Goal: Task Accomplishment & Management: Manage account settings

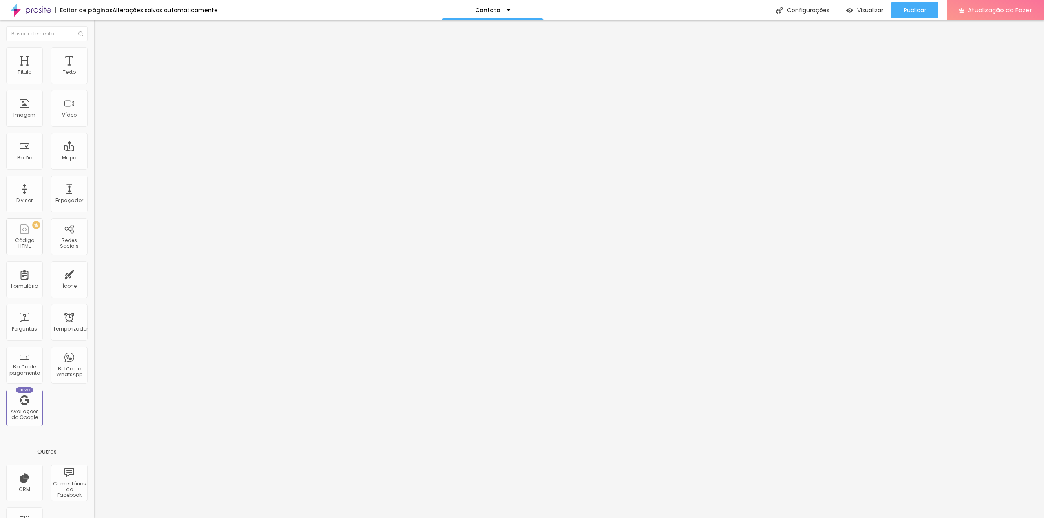
click at [100, 28] on img "button" at bounding box center [103, 30] width 7 height 7
click at [100, 27] on img "button" at bounding box center [103, 30] width 7 height 7
click at [94, 170] on img at bounding box center [97, 173] width 6 height 6
click at [94, 417] on img at bounding box center [97, 420] width 6 height 6
click at [94, 74] on div "Instagram" at bounding box center [141, 120] width 94 height 113
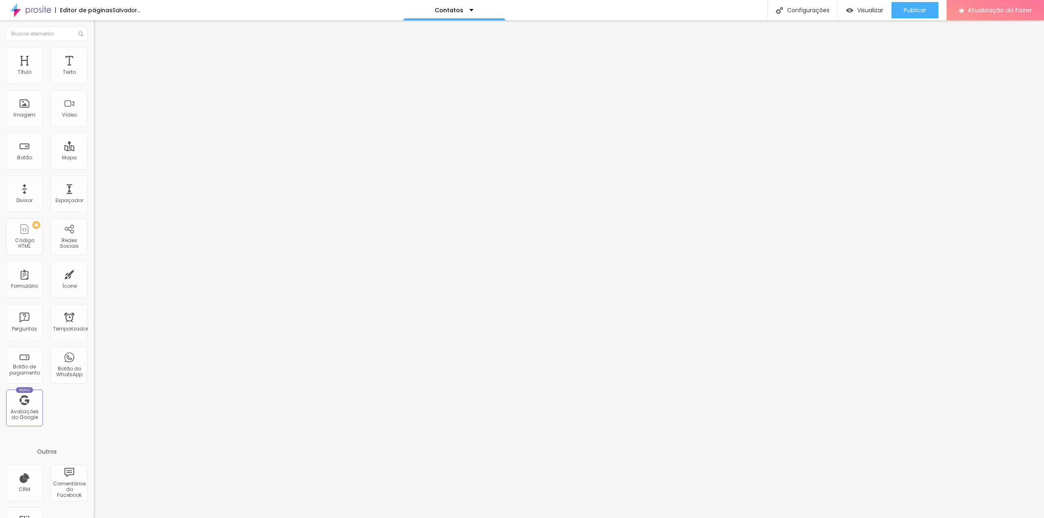
click at [94, 277] on input "https://" at bounding box center [143, 281] width 98 height 8
drag, startPoint x: 53, startPoint y: 130, endPoint x: 0, endPoint y: 127, distance: 52.7
click at [94, 127] on div "Instagram Rede social Facebook Endereço URL https:// Abrir em uma nova aba + Ad…" at bounding box center [141, 201] width 94 height 274
paste input "www.instagram.com/eriksalles/"
drag, startPoint x: 63, startPoint y: 133, endPoint x: 0, endPoint y: 127, distance: 63.5
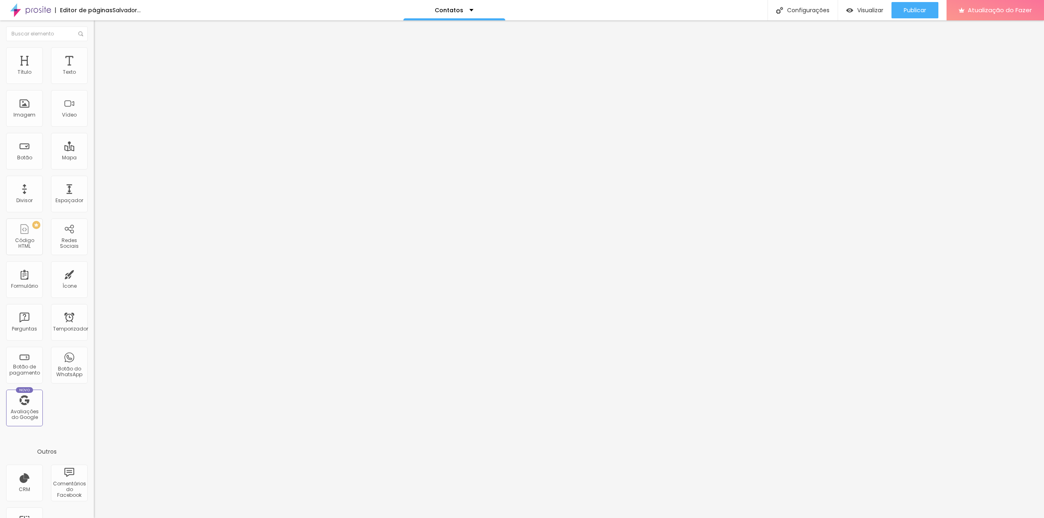
click at [94, 127] on div "Instagram Rede social Facebook Endereço URL https://www.instagram.com/eriksalle…" at bounding box center [141, 201] width 94 height 274
type input "https://www.instagram.com/eriksalles/"
click at [94, 214] on div "Editar nulo Conteúdo Estilo Avançado Instagram Rede social Facebook Endereço UR…" at bounding box center [141, 269] width 94 height 498
click at [100, 31] on img "button" at bounding box center [103, 30] width 7 height 7
click at [94, 165] on div "Instagram" at bounding box center [141, 167] width 94 height 5
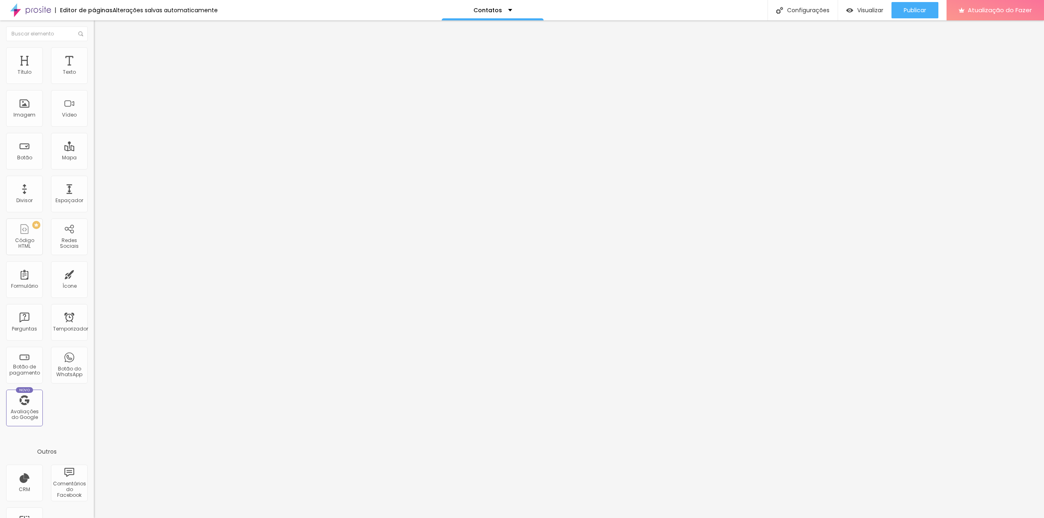
click at [99, 70] on font "Trocar imagem" at bounding box center [119, 66] width 40 height 7
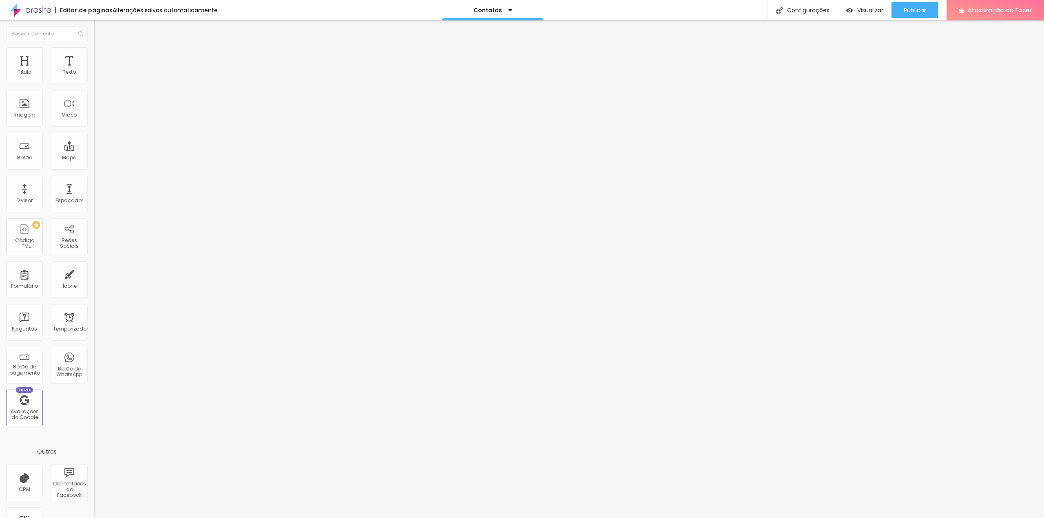
click at [94, 52] on img at bounding box center [97, 50] width 7 height 7
type input "95"
type input "90"
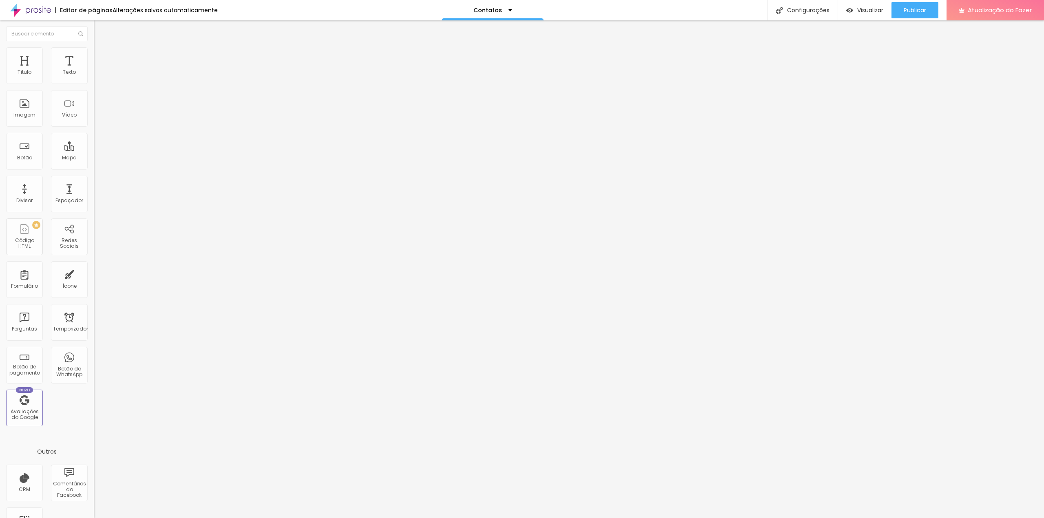
type input "90"
type input "85"
type input "80"
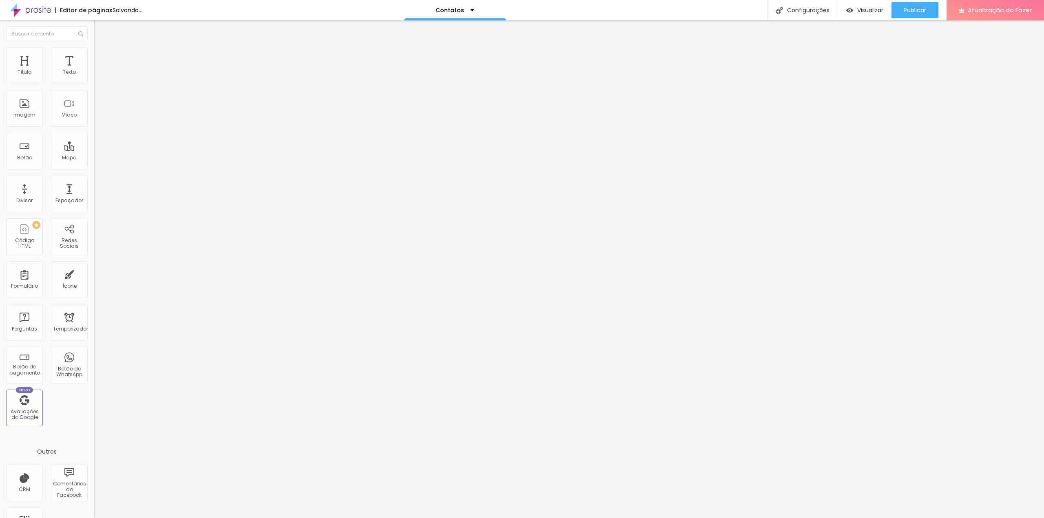
type input "75"
type input "70"
type input "65"
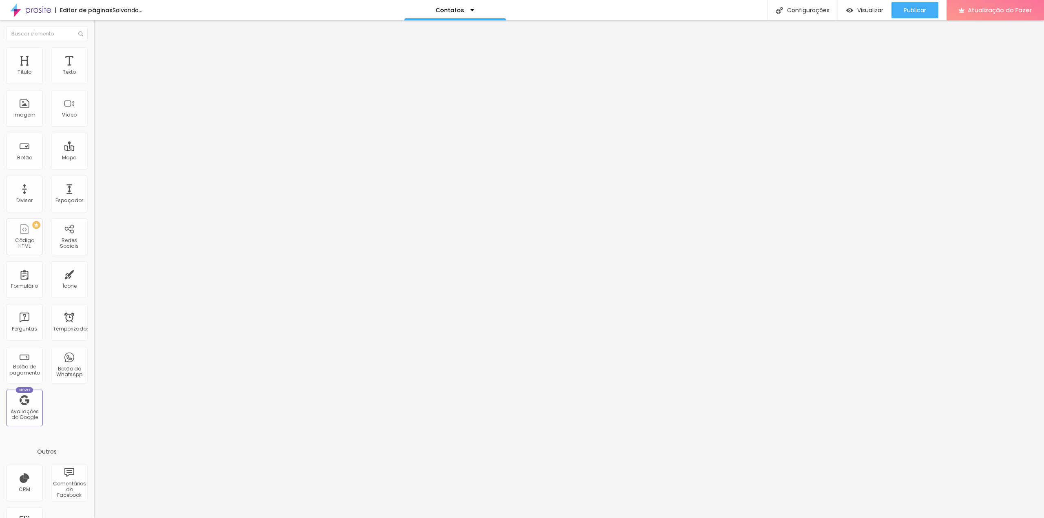
type input "65"
type input "60"
type input "55"
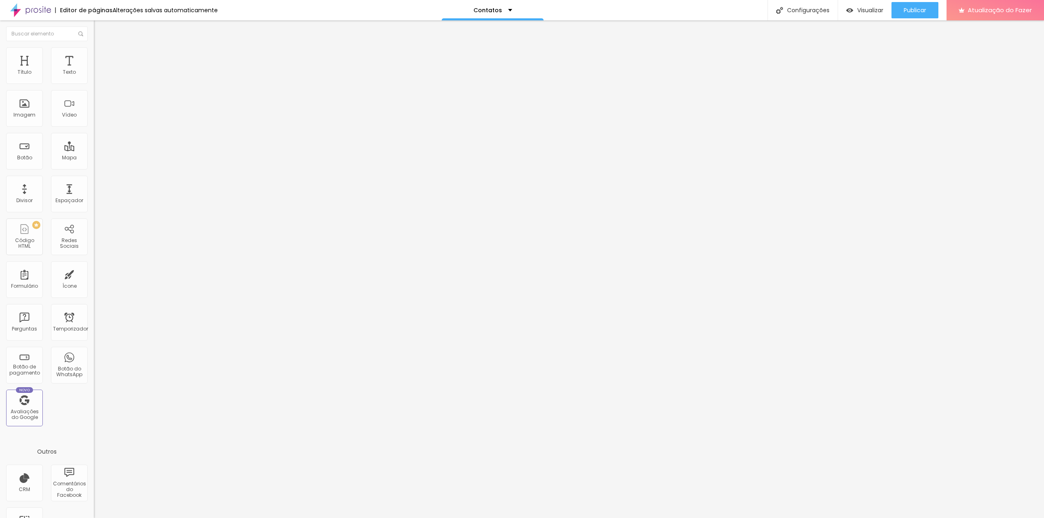
type input "50"
type input "45"
type input "40"
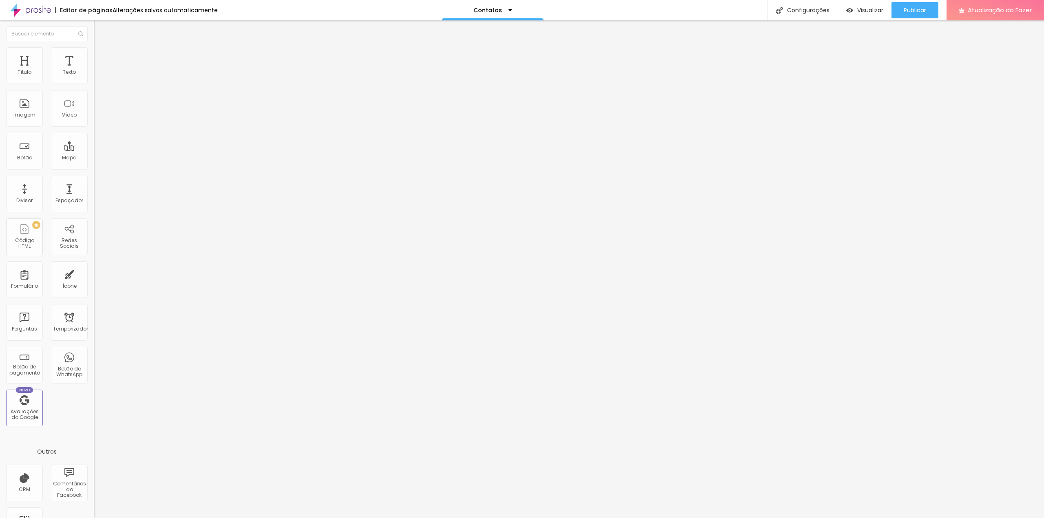
drag, startPoint x: 82, startPoint y: 88, endPoint x: 36, endPoint y: 85, distance: 46.2
type input "40"
click at [94, 84] on input "range" at bounding box center [120, 80] width 53 height 7
click at [94, 46] on img at bounding box center [97, 42] width 7 height 7
click at [99, 70] on font "Trocar imagem" at bounding box center [119, 66] width 40 height 7
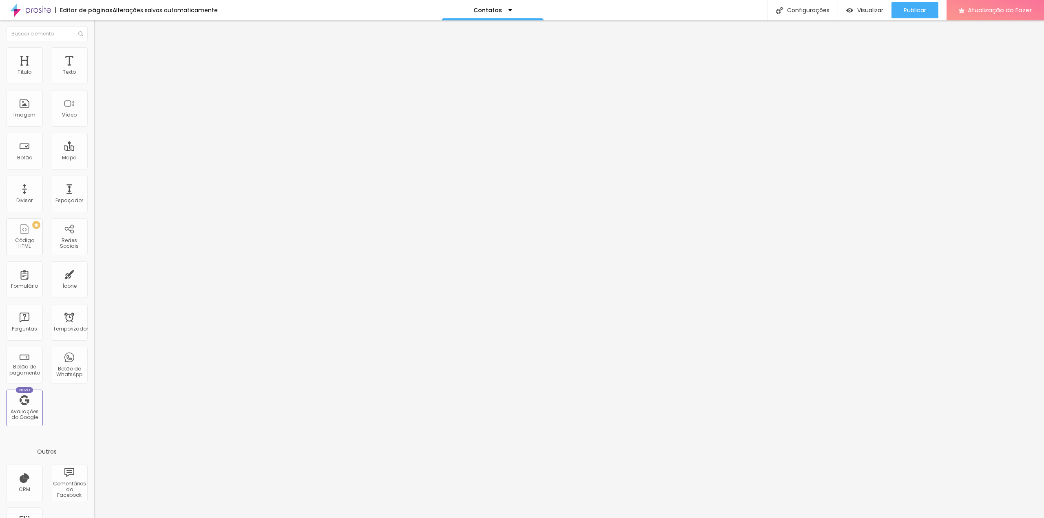
click at [94, 51] on img at bounding box center [97, 50] width 7 height 7
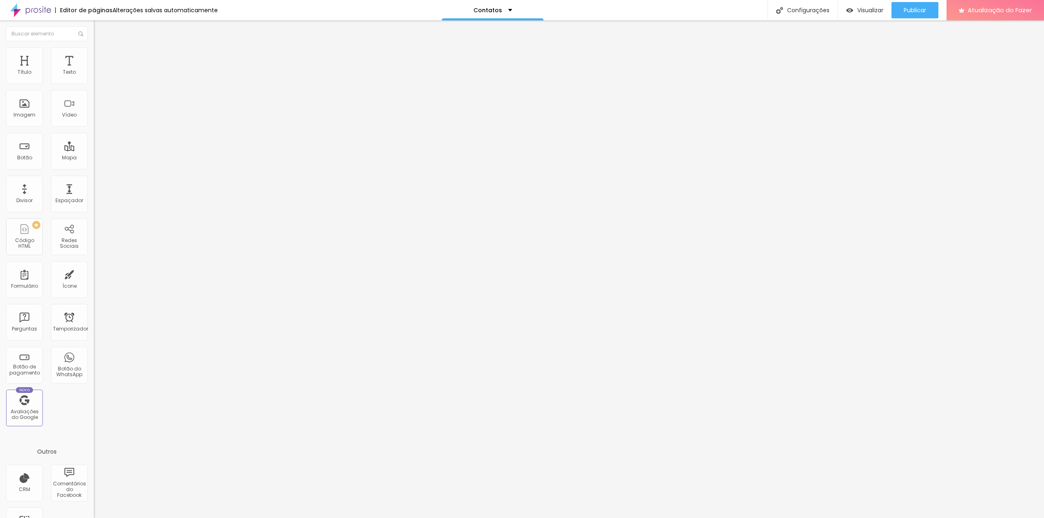
type input "35"
type input "30"
type input "35"
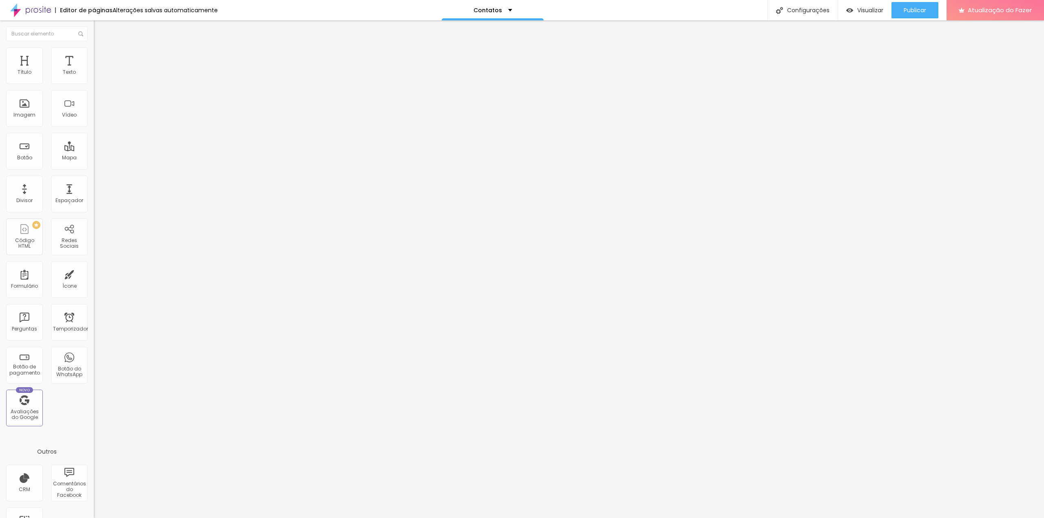
type input "35"
click at [94, 84] on input "range" at bounding box center [120, 80] width 53 height 7
type input "3"
type input "53"
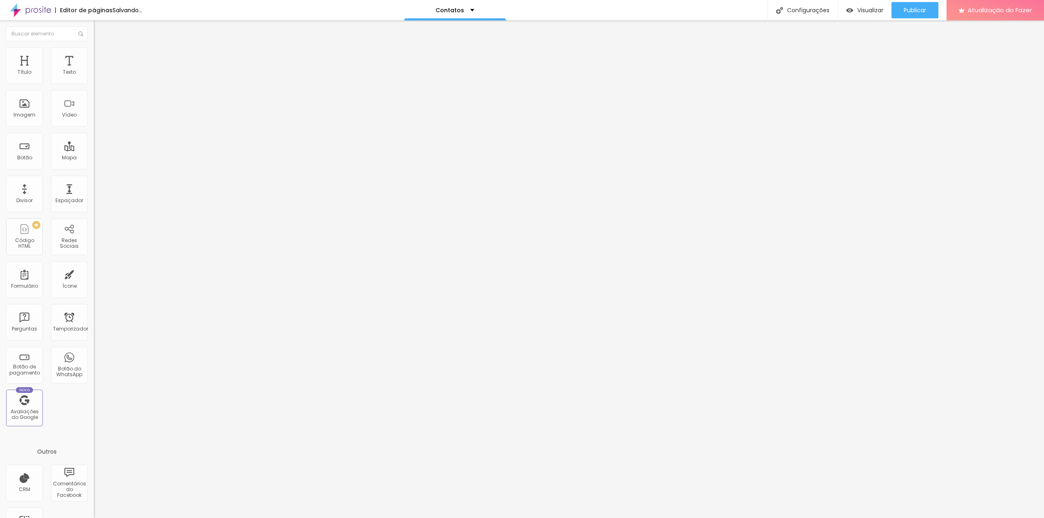
type input "53"
type input "77"
type input "76"
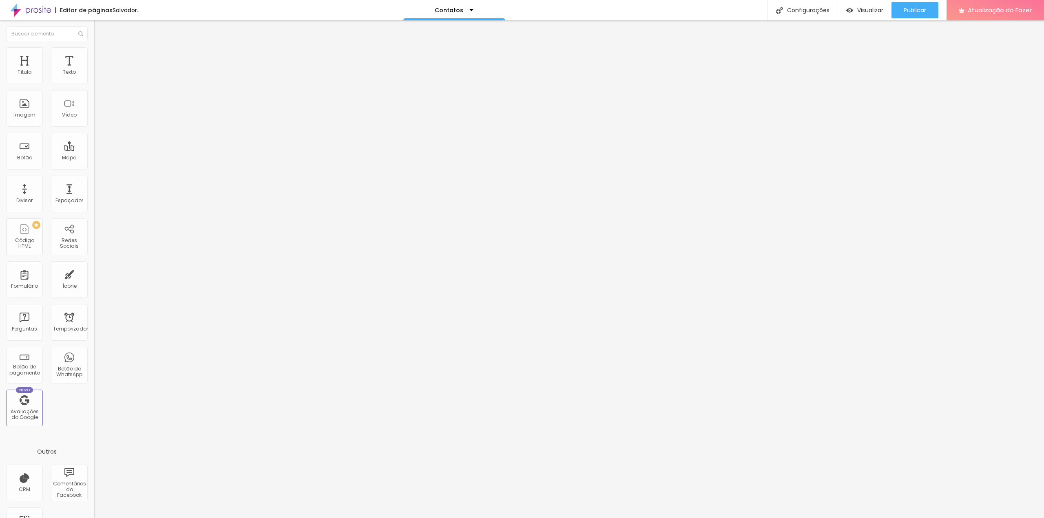
type input "74"
type input "71"
type input "67"
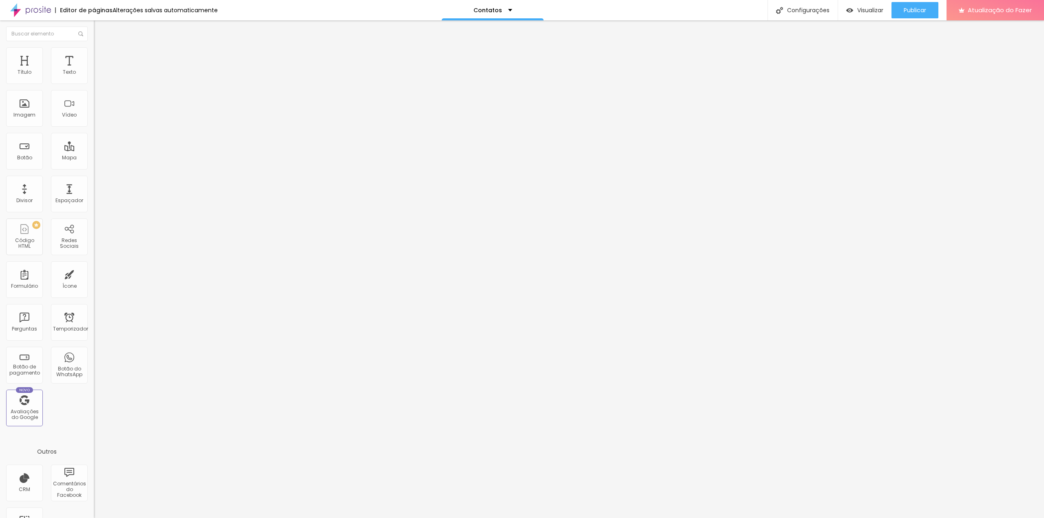
type input "67"
type input "61"
type input "58"
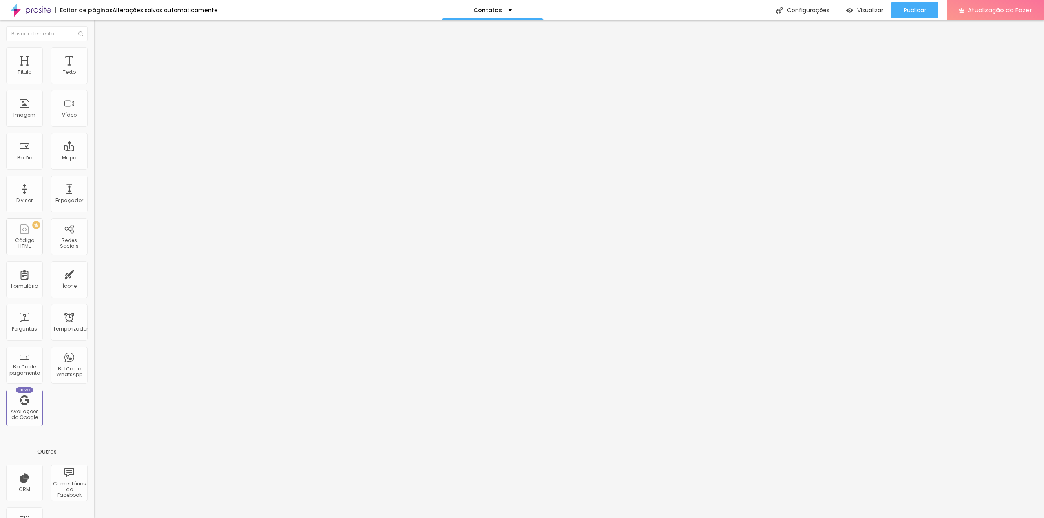
type input "56"
type input "54"
type input "53"
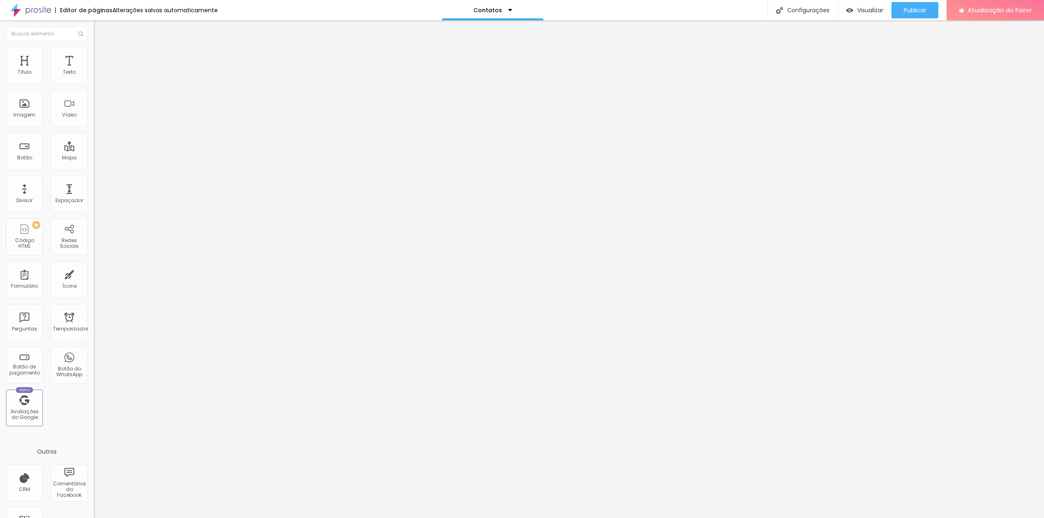
type input "53"
type input "51"
type input "63"
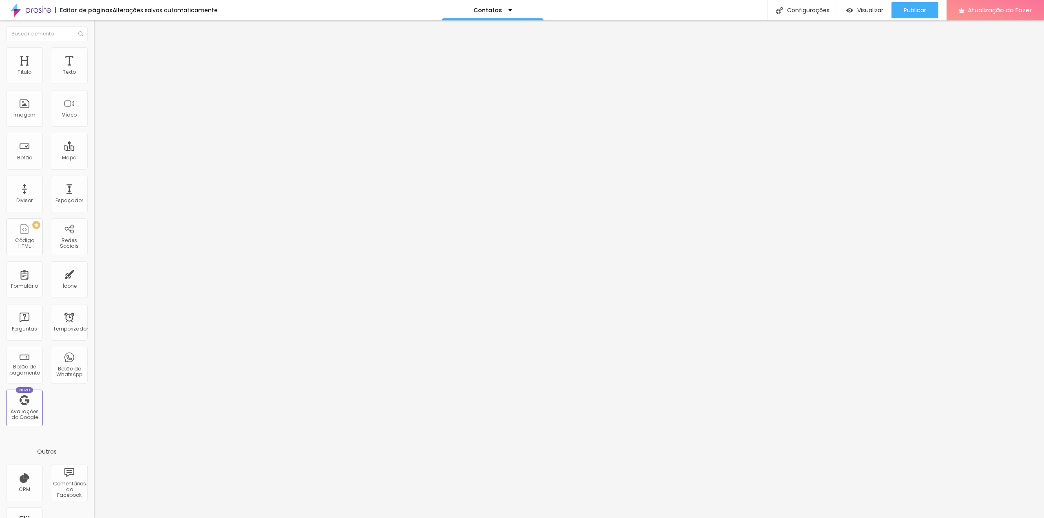
type input "77"
type input "72"
type input "71"
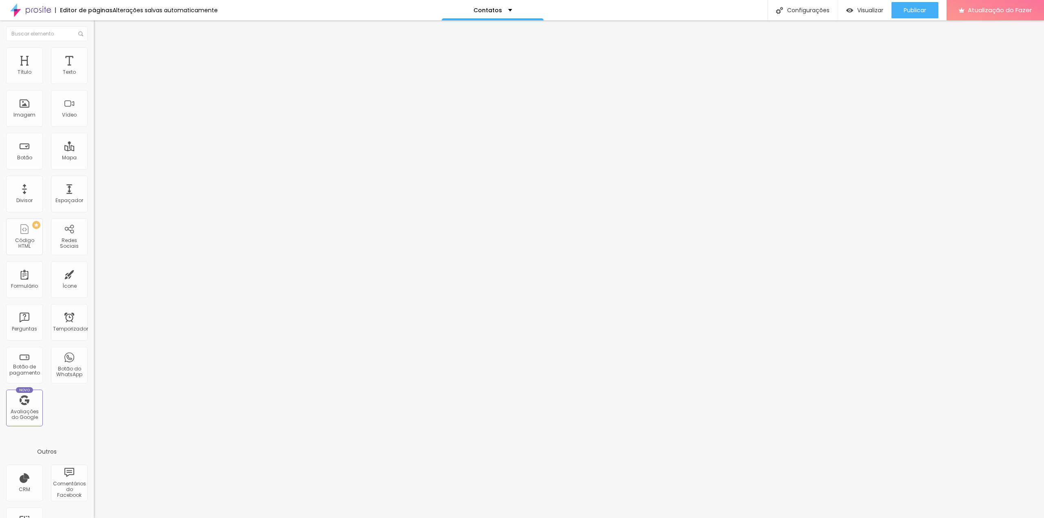
type input "71"
type input "69"
type input "63"
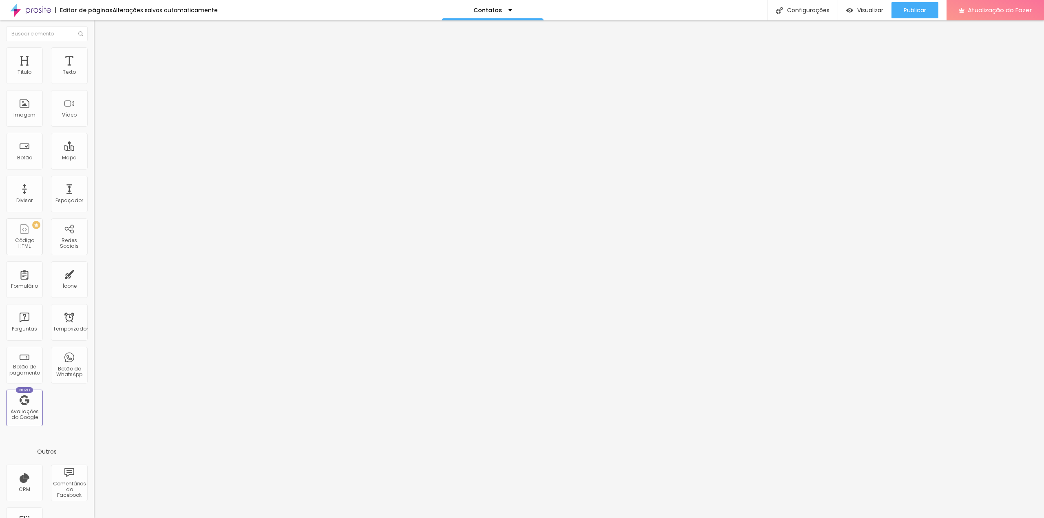
type input "58"
type input "53"
type input "44"
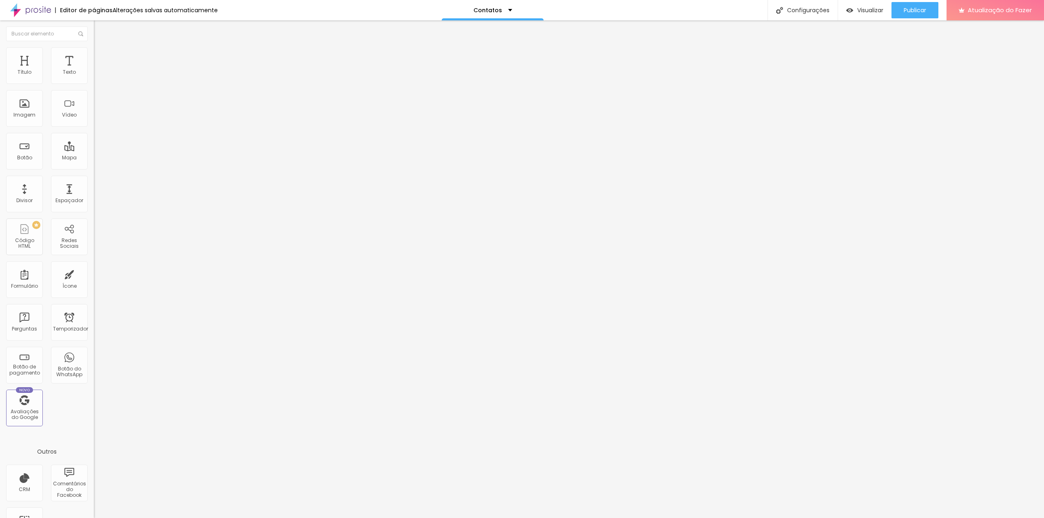
type input "44"
type input "36"
type input "31"
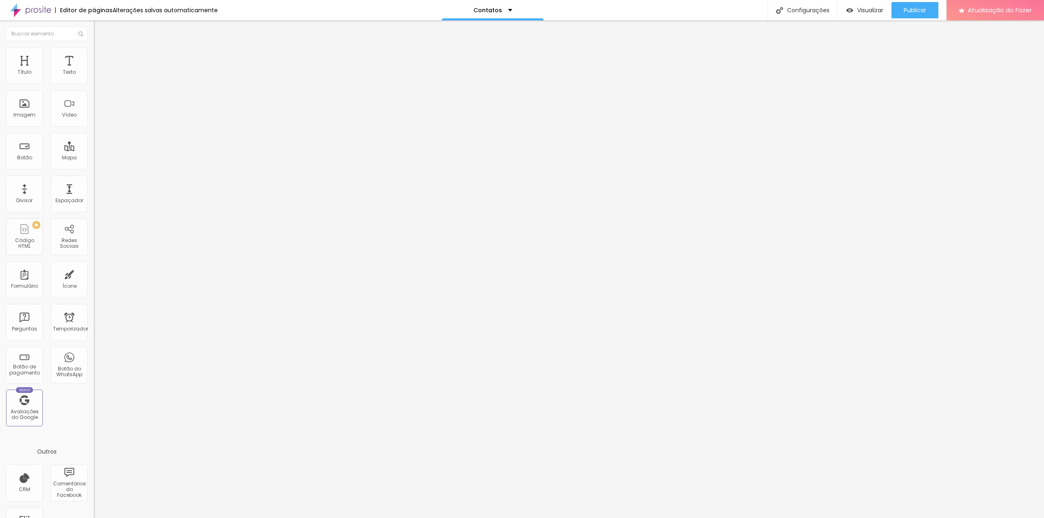
type input "25"
type input "13"
type input "3"
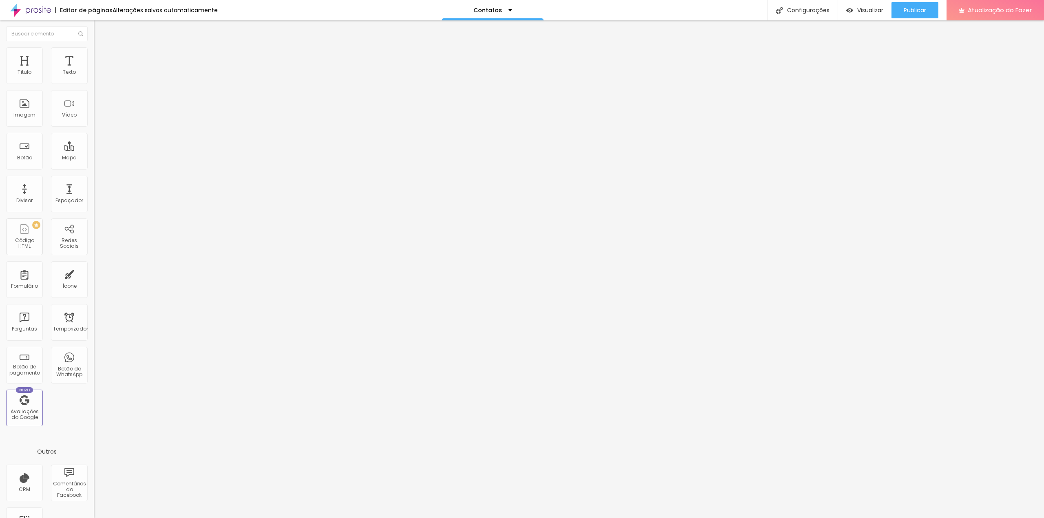
type input "3"
type input "0"
drag, startPoint x: 20, startPoint y: 103, endPoint x: 12, endPoint y: 99, distance: 9.5
click at [94, 179] on input "range" at bounding box center [120, 182] width 53 height 7
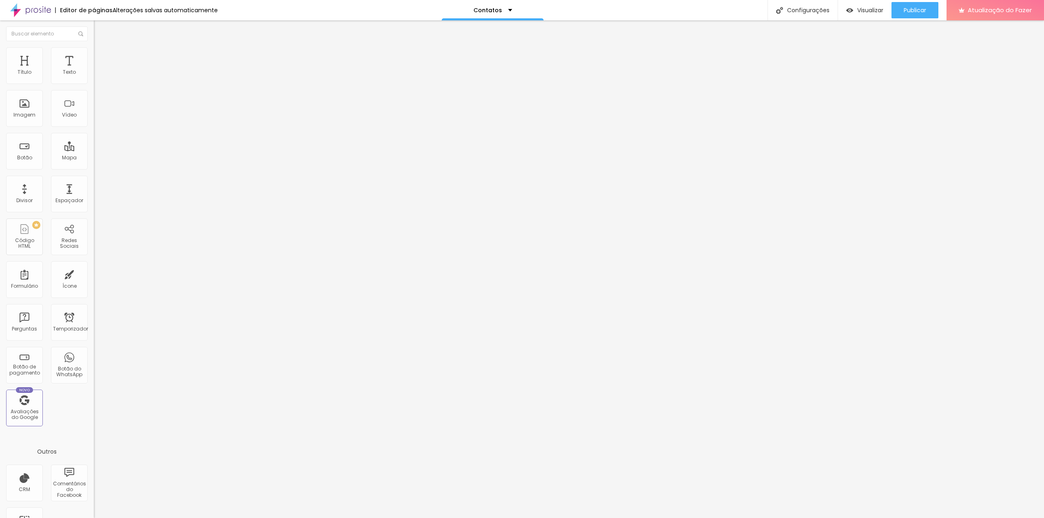
click at [94, 203] on font "DESATIVADO" at bounding box center [109, 206] width 30 height 7
click at [98, 221] on icon "button" at bounding box center [99, 222] width 3 height 3
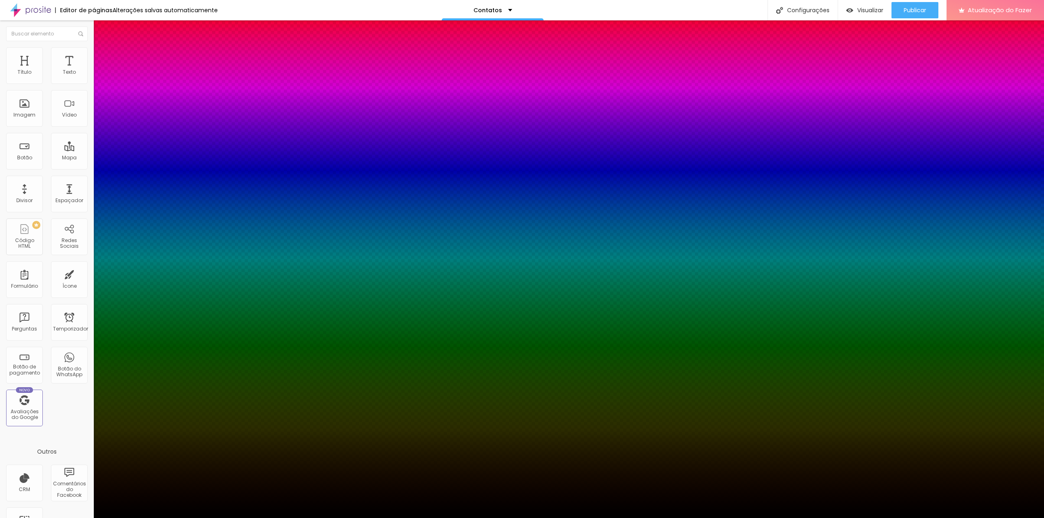
click at [82, 518] on div at bounding box center [522, 518] width 1044 height 0
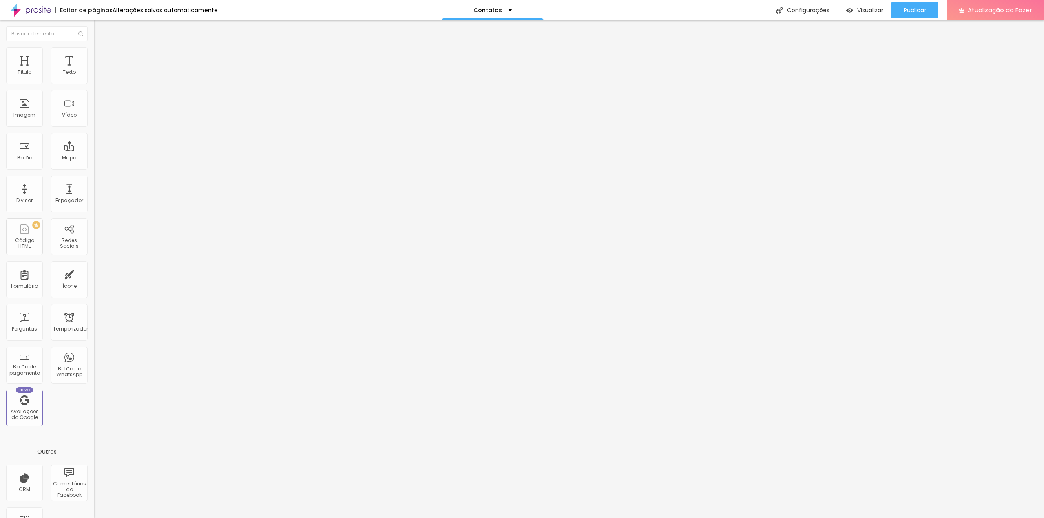
click at [101, 57] on font "Avançado" at bounding box center [114, 60] width 27 height 7
type input "1"
type input "16"
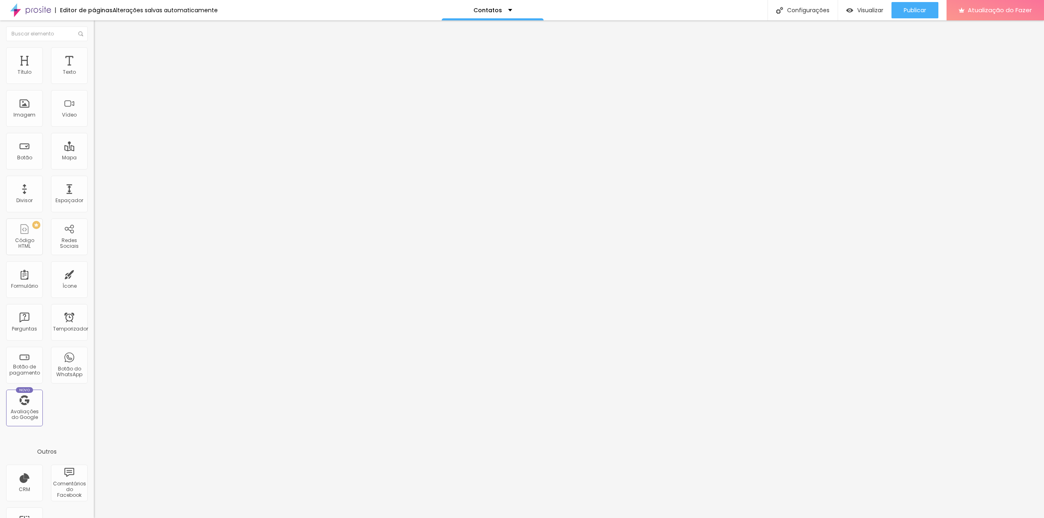
type input "17"
type input "18"
type input "16"
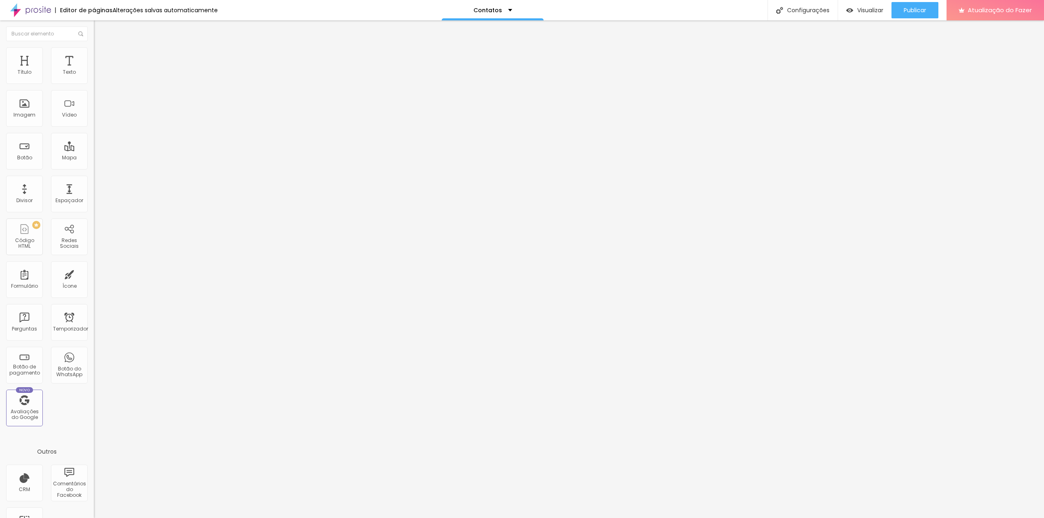
type input "16"
type input "15"
type input "14"
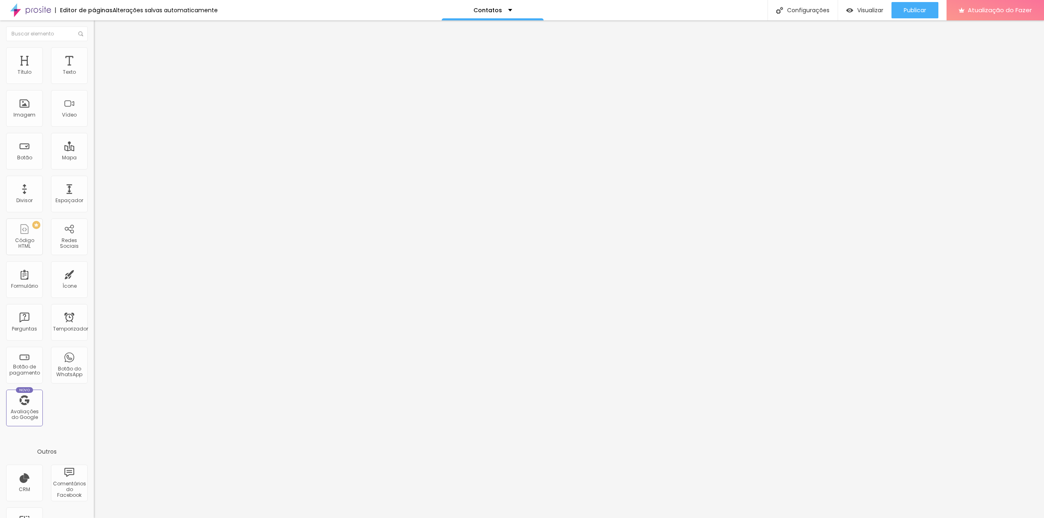
type input "13"
click at [94, 158] on input "range" at bounding box center [120, 161] width 53 height 7
type input "8"
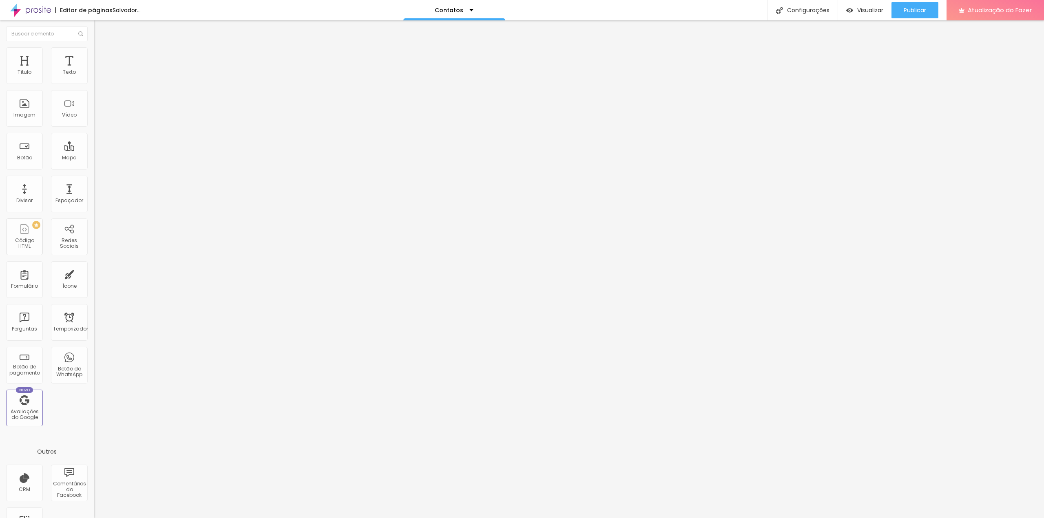
type input "8"
type input "9"
type input "10"
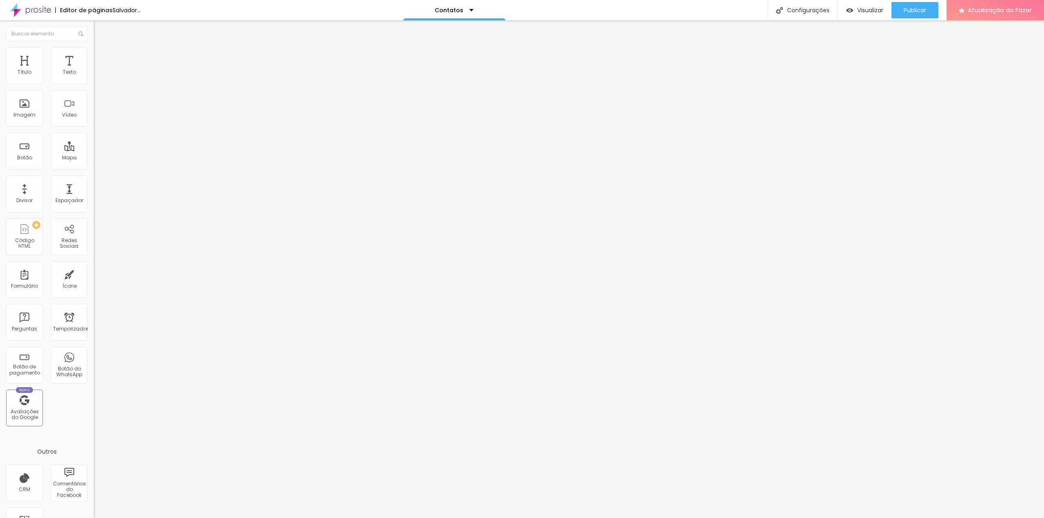
type input "9"
type input "8"
type input "7"
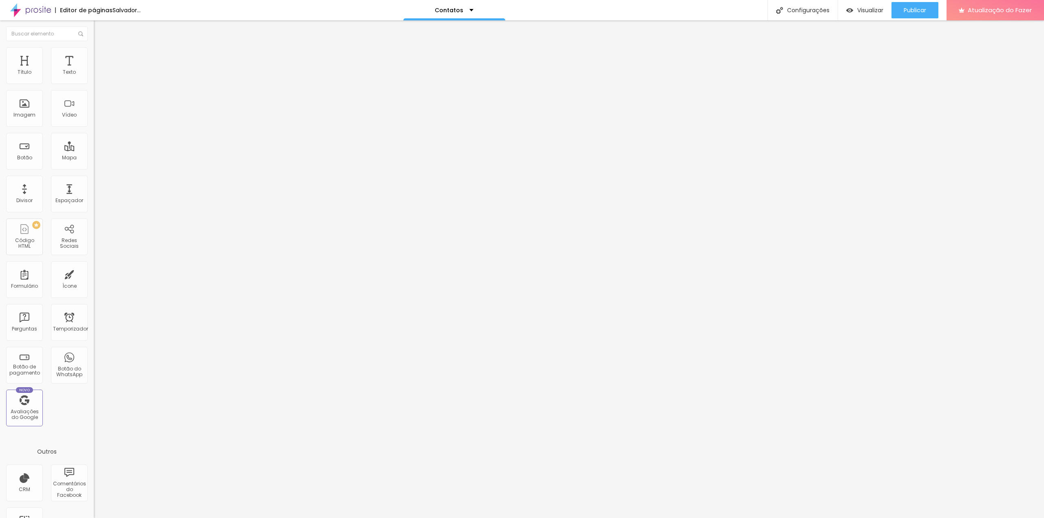
type input "7"
type input "6"
type input "5"
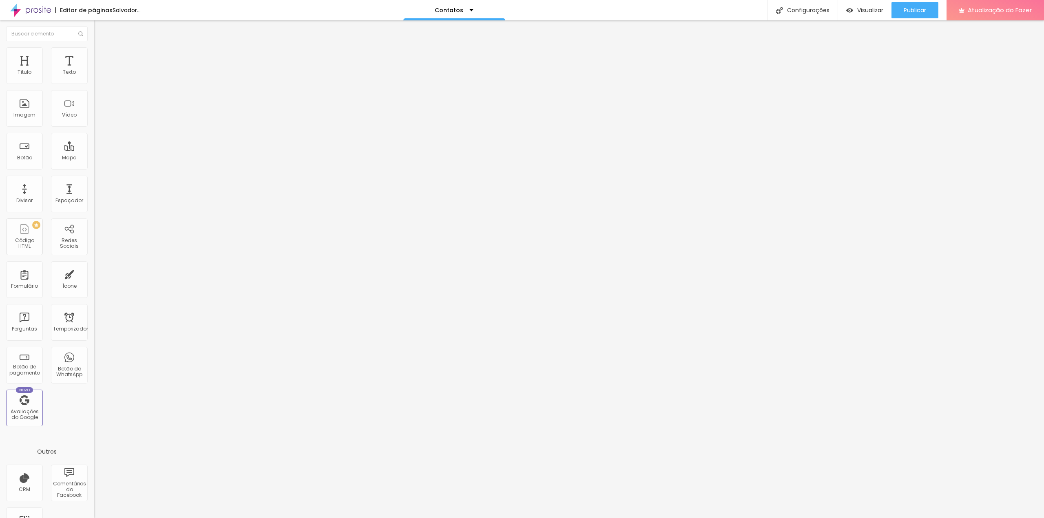
type input "4"
type input "3"
type input "2"
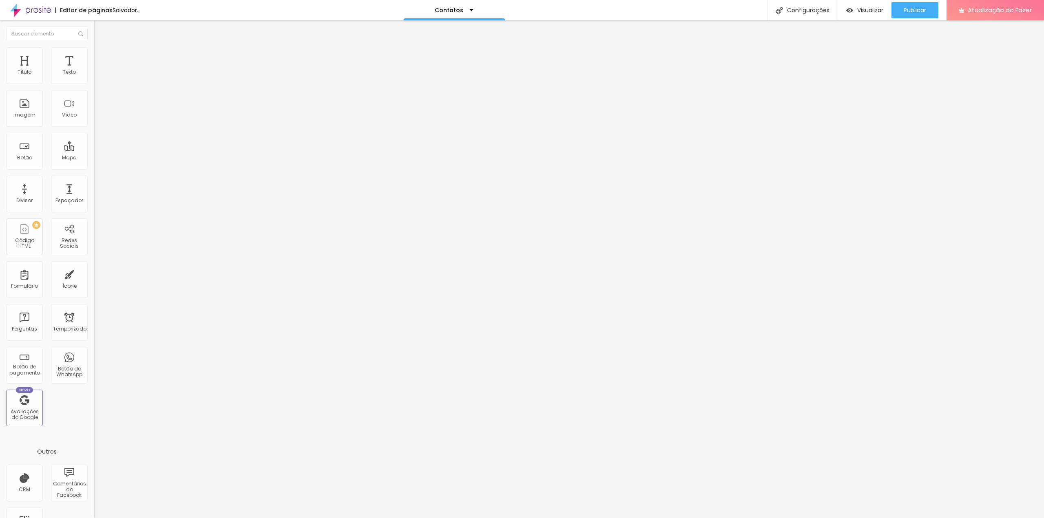
type input "2"
type input "1"
type input "0"
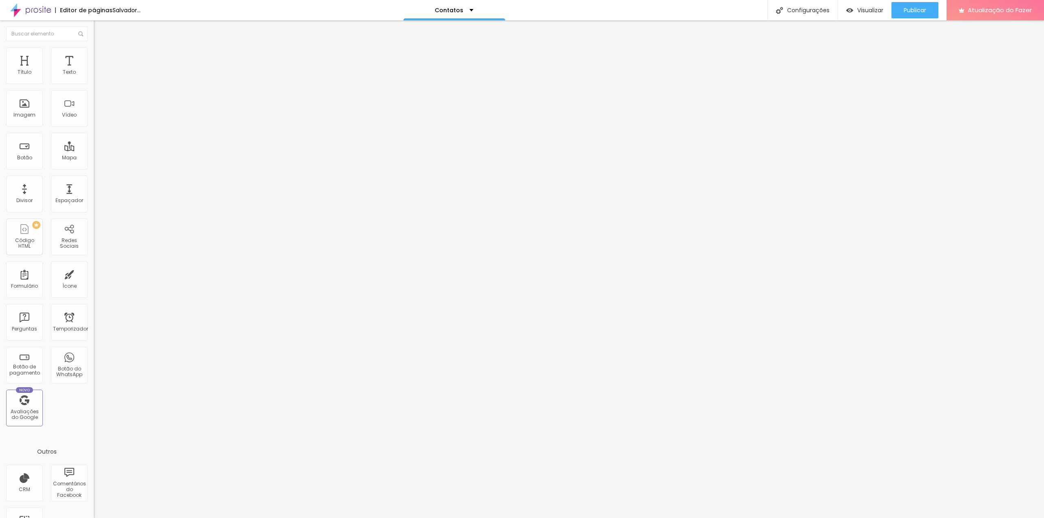
type input "1"
type input "3"
type input "4"
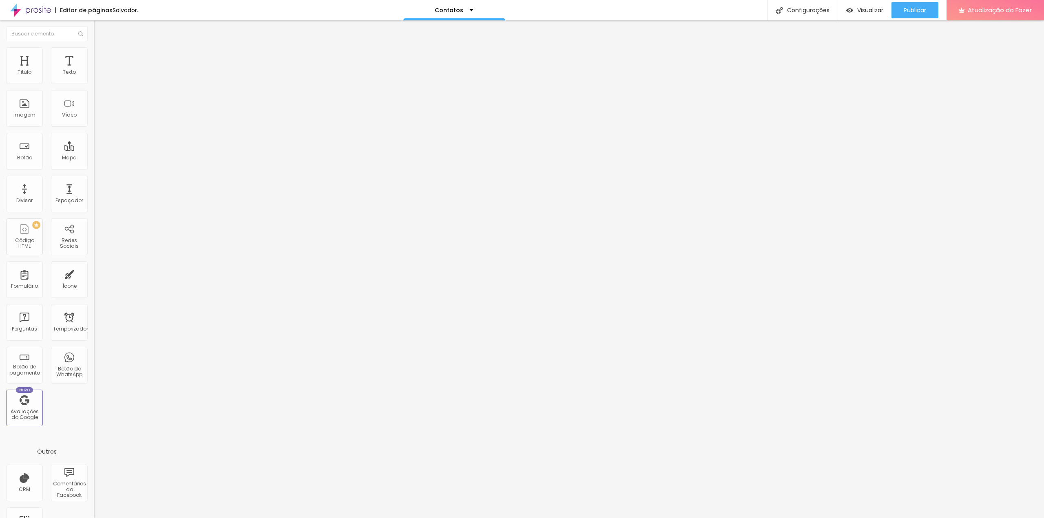
type input "4"
type input "5"
type input "7"
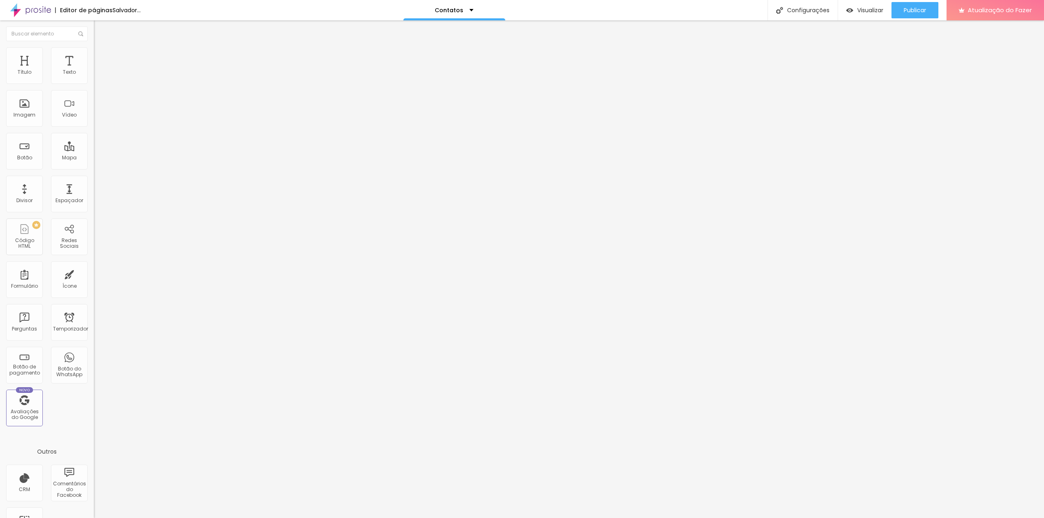
type input "9"
type input "10"
type input "11"
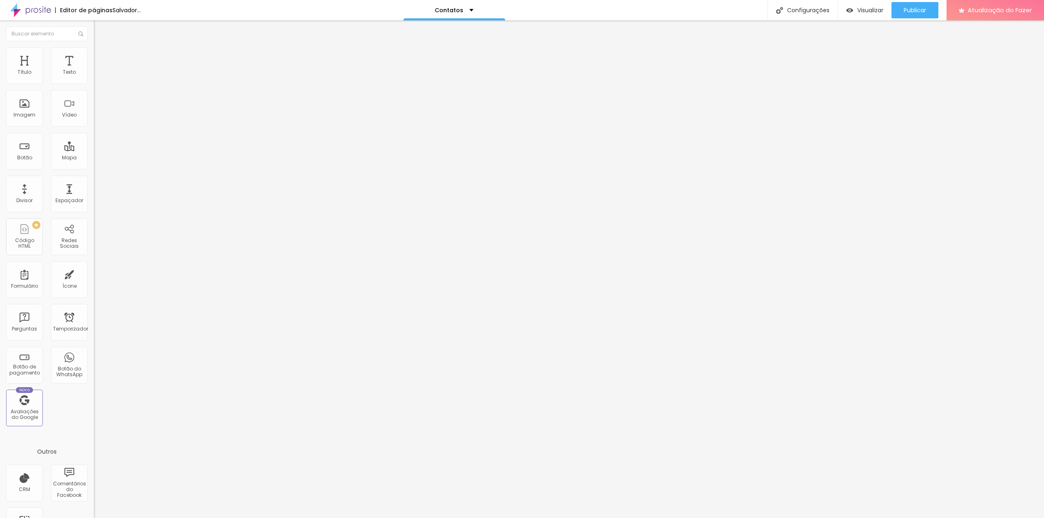
type input "11"
type input "10"
drag, startPoint x: 18, startPoint y: 95, endPoint x: 24, endPoint y: 97, distance: 6.3
type input "10"
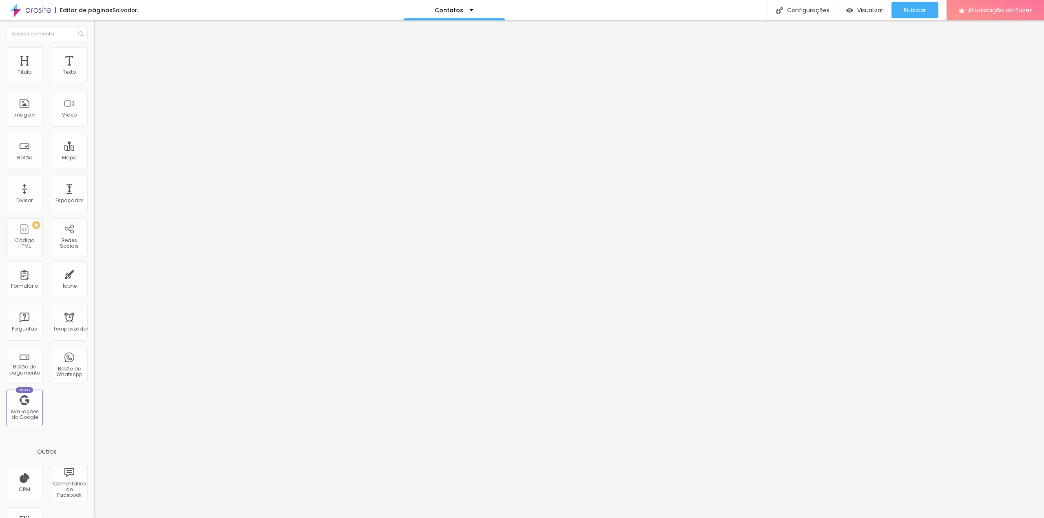
click at [94, 274] on input "range" at bounding box center [120, 277] width 53 height 7
type input "12"
type input "11"
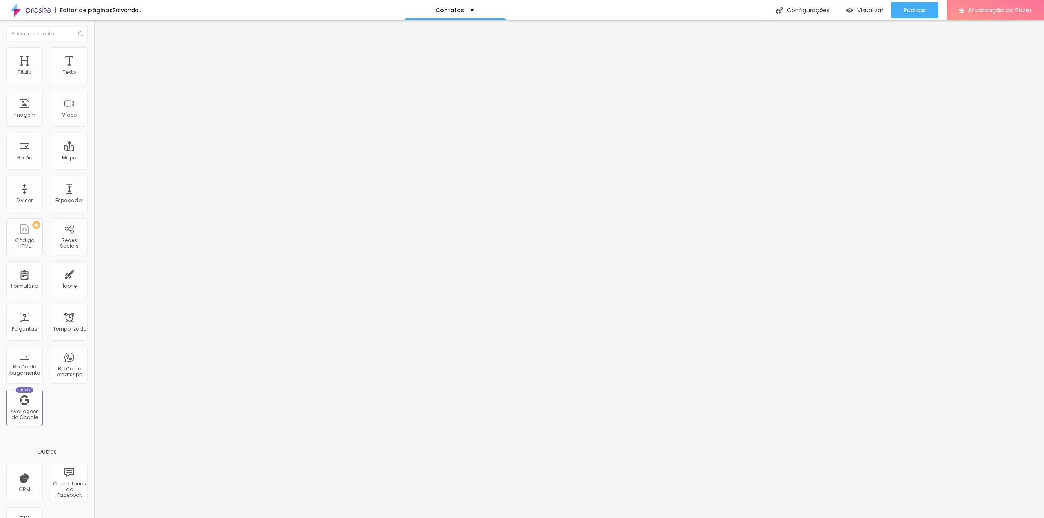
type input "10"
click at [94, 158] on input "range" at bounding box center [120, 161] width 53 height 7
click at [94, 351] on div at bounding box center [141, 351] width 94 height 0
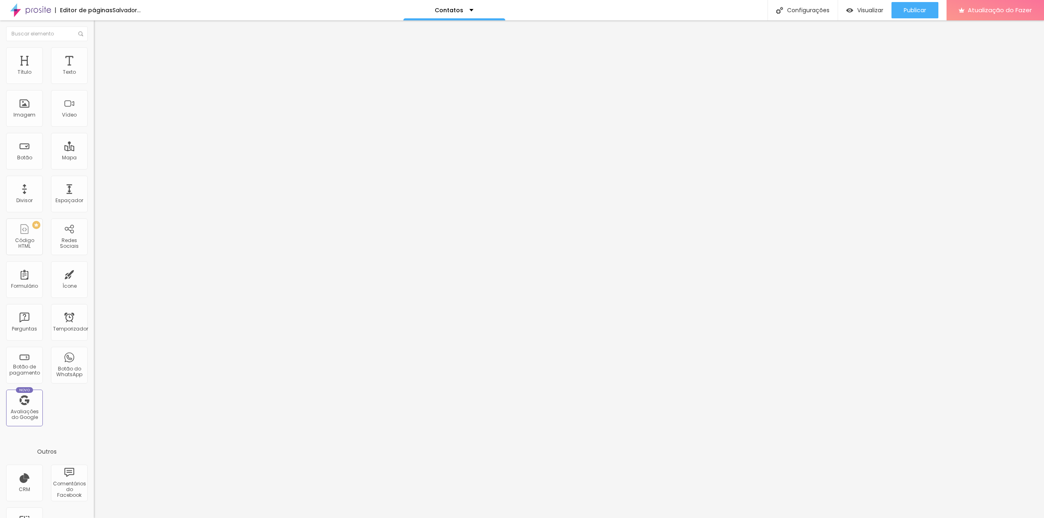
click at [94, 351] on div at bounding box center [141, 351] width 94 height 0
click at [94, 47] on li "Conteúdo" at bounding box center [141, 43] width 94 height 8
click at [99, 70] on font "Trocar imagem" at bounding box center [119, 66] width 40 height 7
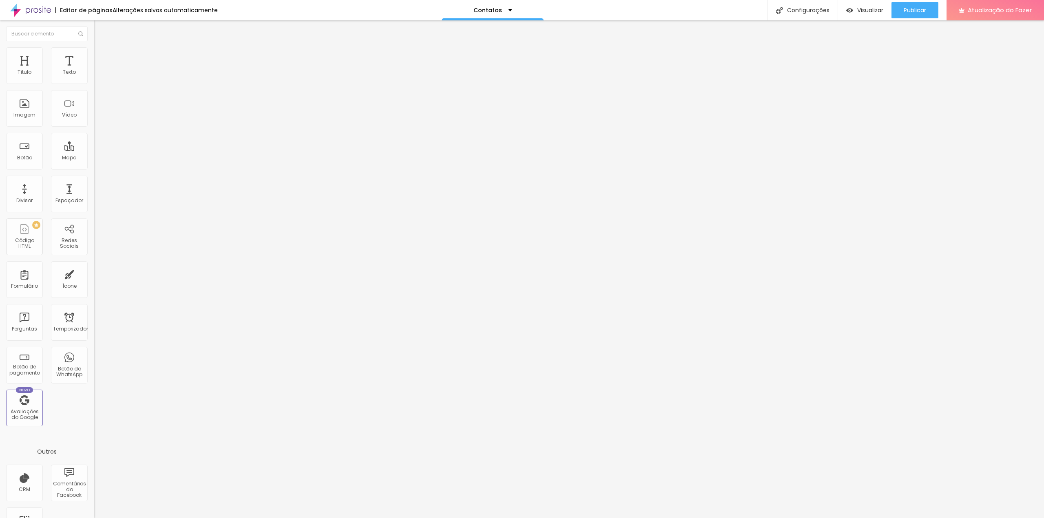
click at [807, 7] on font "Configurações" at bounding box center [808, 10] width 42 height 8
click at [666, 518] on div at bounding box center [522, 526] width 1044 height 7
click at [63, 71] on font "Texto" at bounding box center [69, 71] width 13 height 7
click at [97, 311] on font "+ Adicionar Ícone" at bounding box center [119, 314] width 45 height 7
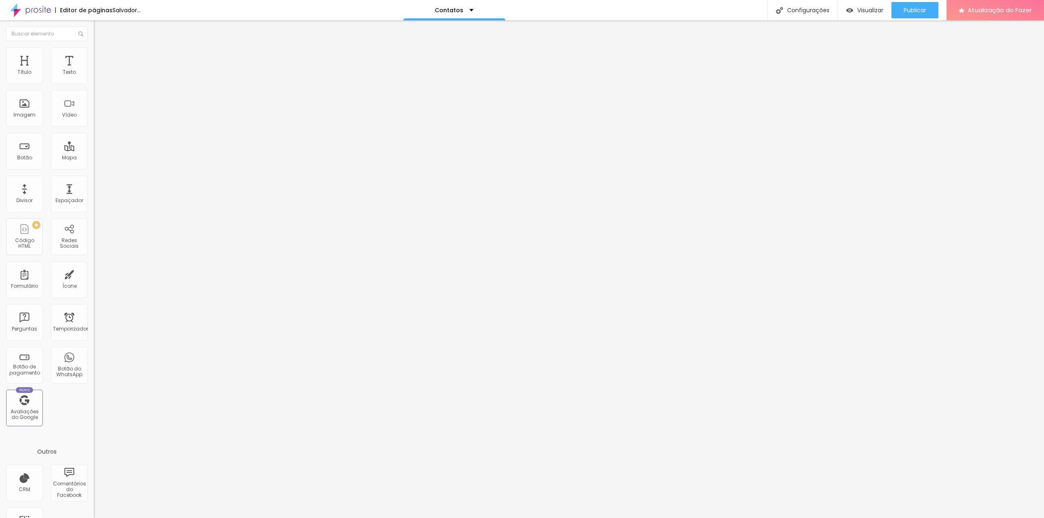
click at [94, 417] on img at bounding box center [97, 420] width 6 height 6
click at [94, 54] on li "Estilo" at bounding box center [141, 51] width 94 height 8
click at [94, 47] on li "Conteúdo" at bounding box center [141, 43] width 94 height 8
click at [94, 165] on div "Instagram" at bounding box center [141, 167] width 94 height 5
click at [98, 178] on div "Instagram" at bounding box center [140, 223] width 85 height 91
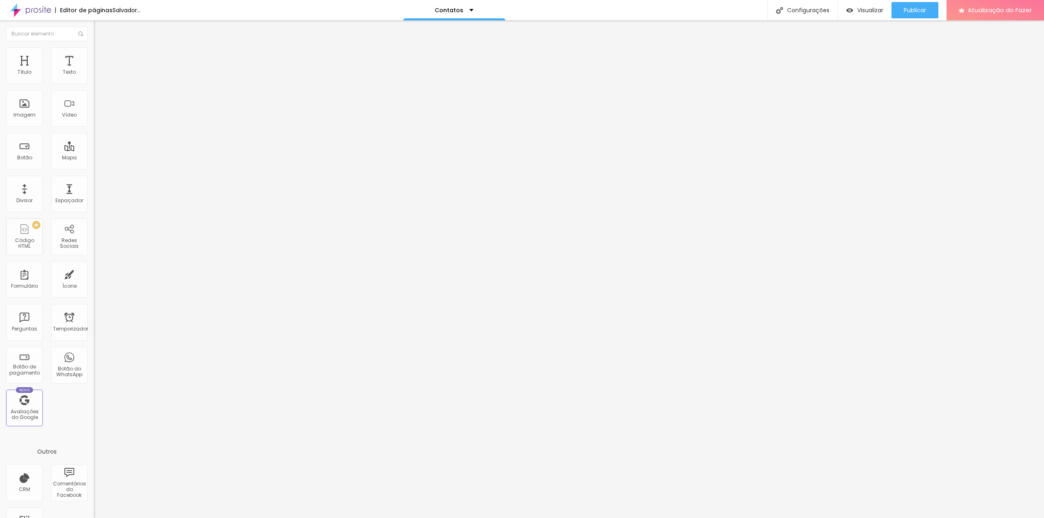
click at [94, 277] on input "https://www.instagram.com/eriksalles/" at bounding box center [143, 281] width 98 height 8
click at [94, 211] on div "Editar nulo Conteúdo Estilo Avançado Instagram Rede social Instagram Endereço U…" at bounding box center [141, 269] width 94 height 498
click at [94, 299] on div "Editar nulo Conteúdo Estilo Avançado Instagram Rede social Instagram Endereço U…" at bounding box center [141, 269] width 94 height 498
click at [94, 55] on li "Avançado" at bounding box center [141, 59] width 94 height 8
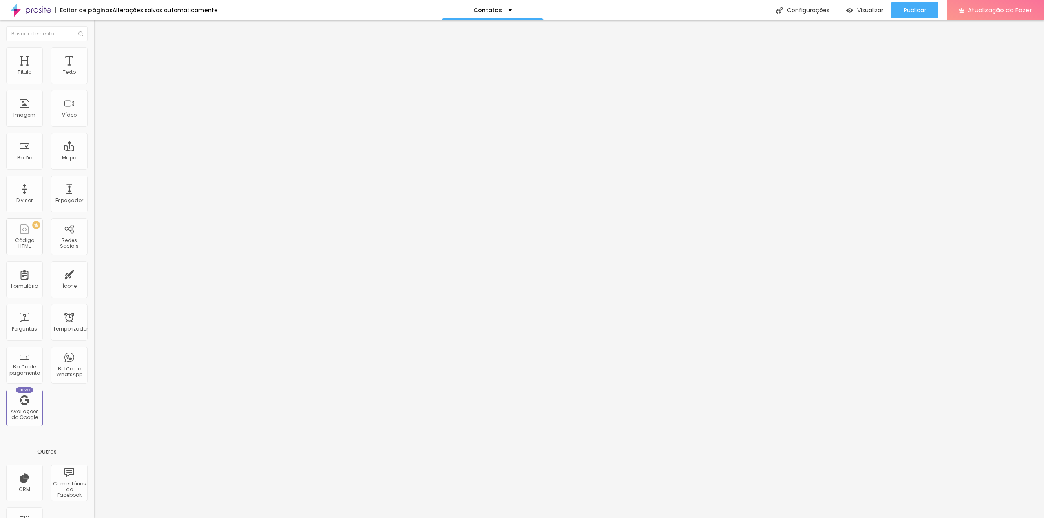
click at [94, 52] on img at bounding box center [97, 50] width 7 height 7
type input "95"
type input "90"
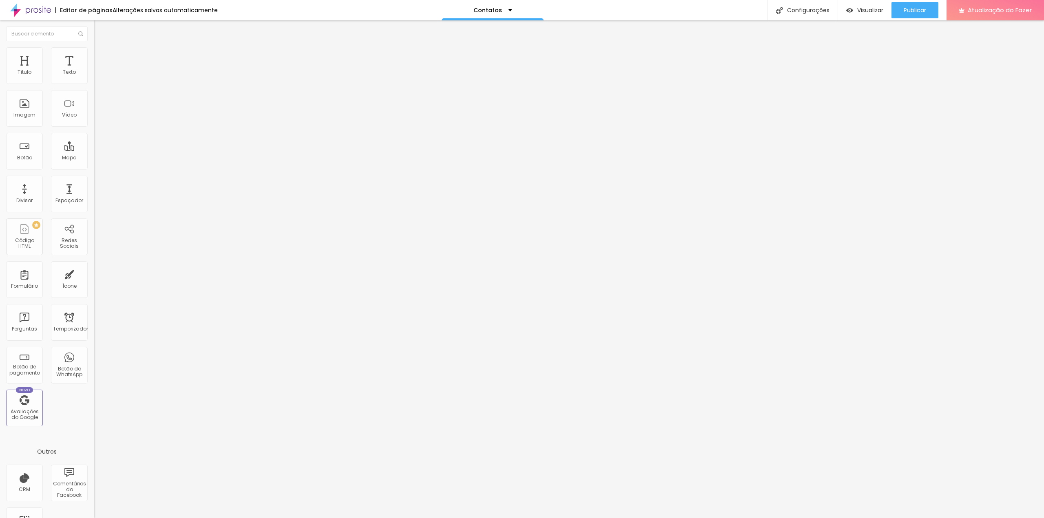
type input "85"
type input "80"
type input "75"
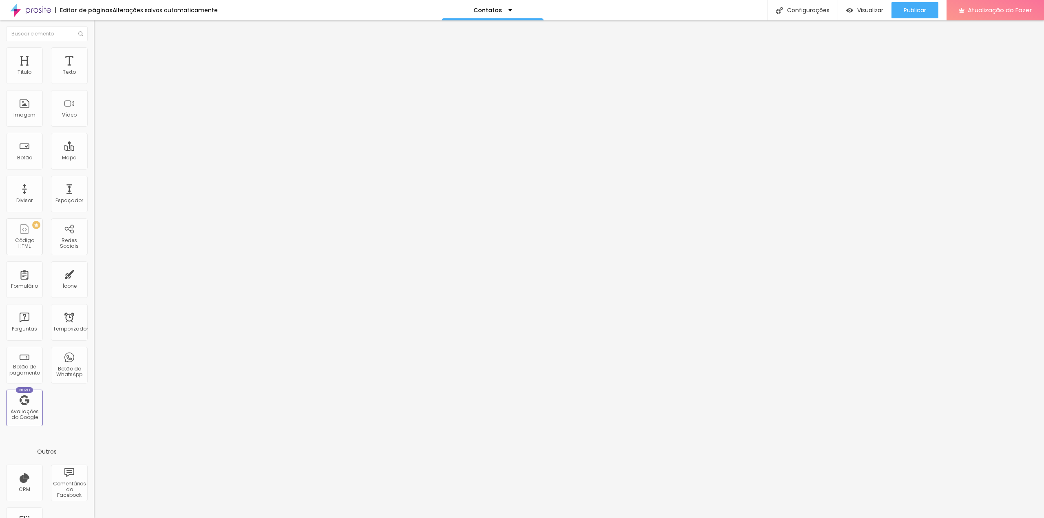
type input "75"
type input "70"
type input "65"
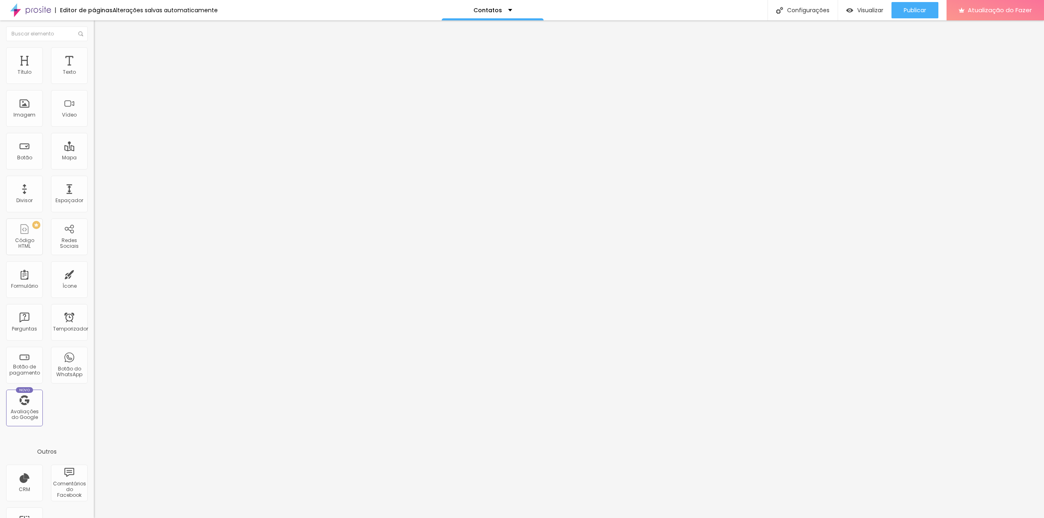
type input "60"
type input "55"
type input "50"
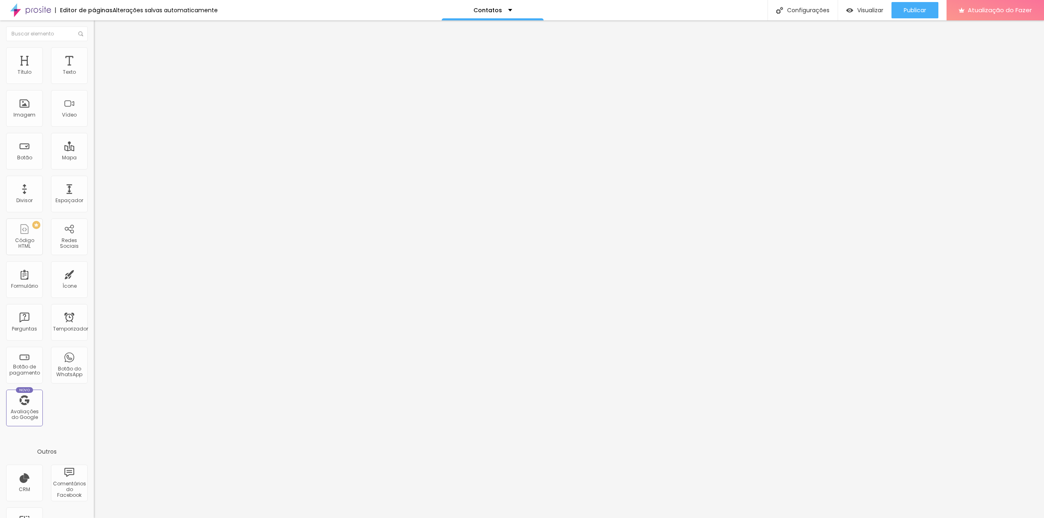
type input "50"
type input "45"
type input "40"
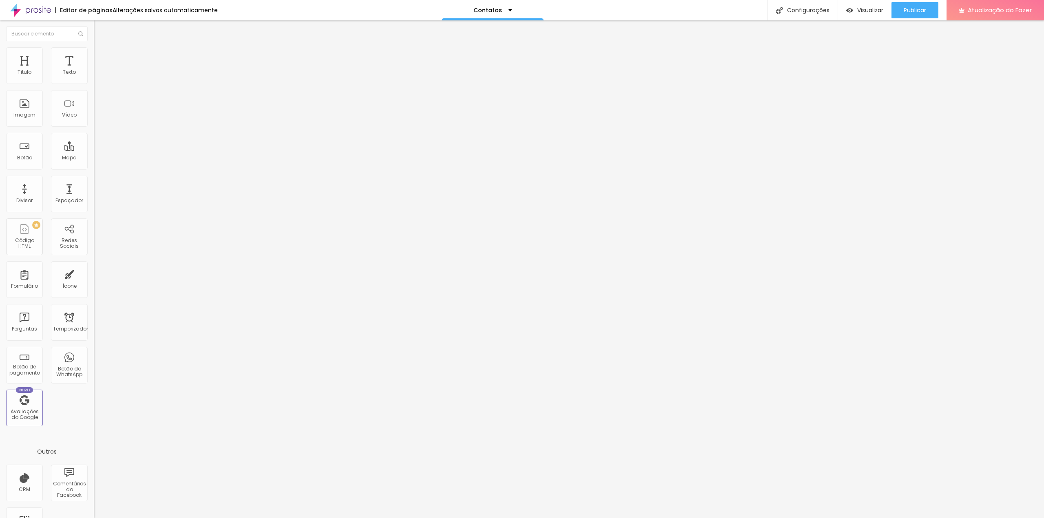
type input "35"
type input "30"
type input "35"
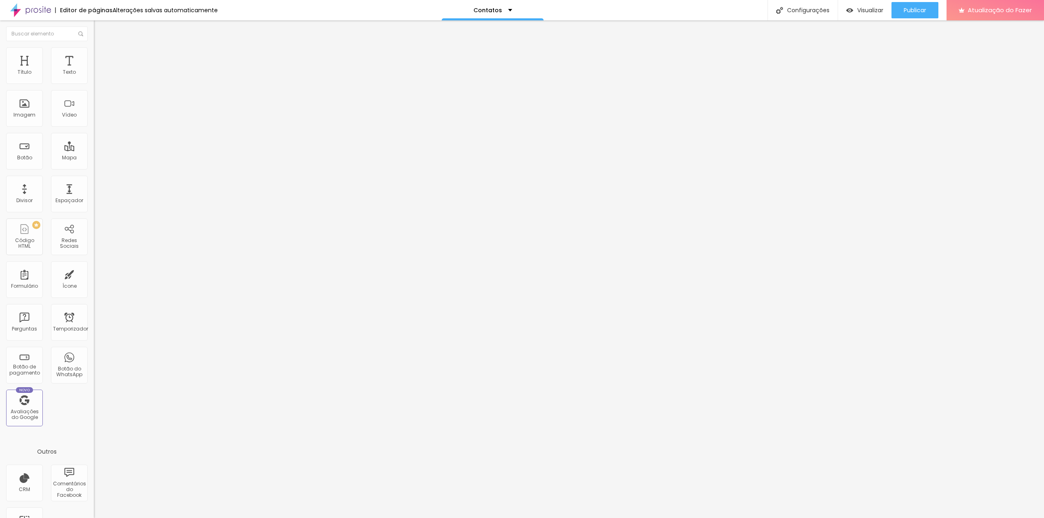
type input "35"
type input "40"
drag, startPoint x: 81, startPoint y: 88, endPoint x: 34, endPoint y: 86, distance: 46.9
type input "40"
click at [94, 84] on input "range" at bounding box center [120, 80] width 53 height 7
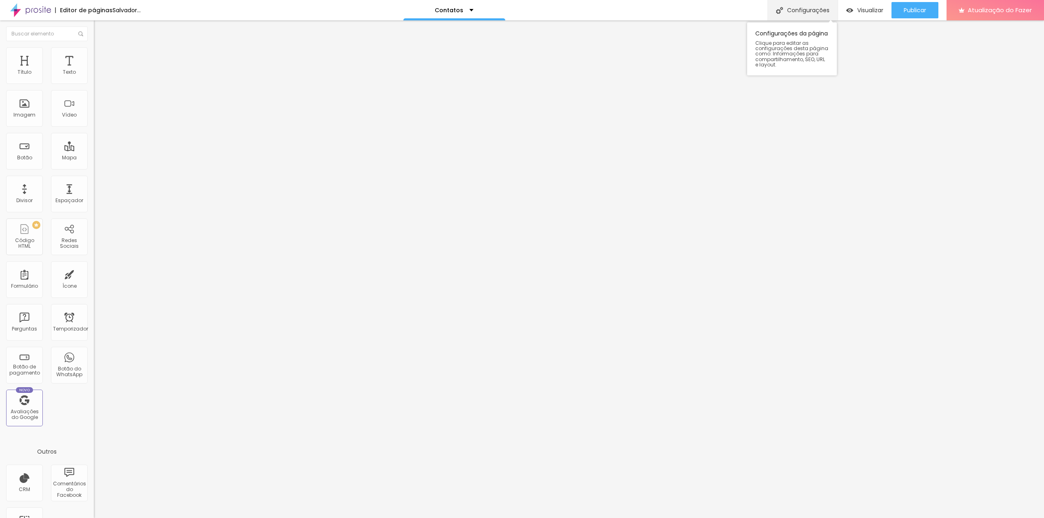
click at [796, 11] on font "Configurações" at bounding box center [808, 10] width 42 height 8
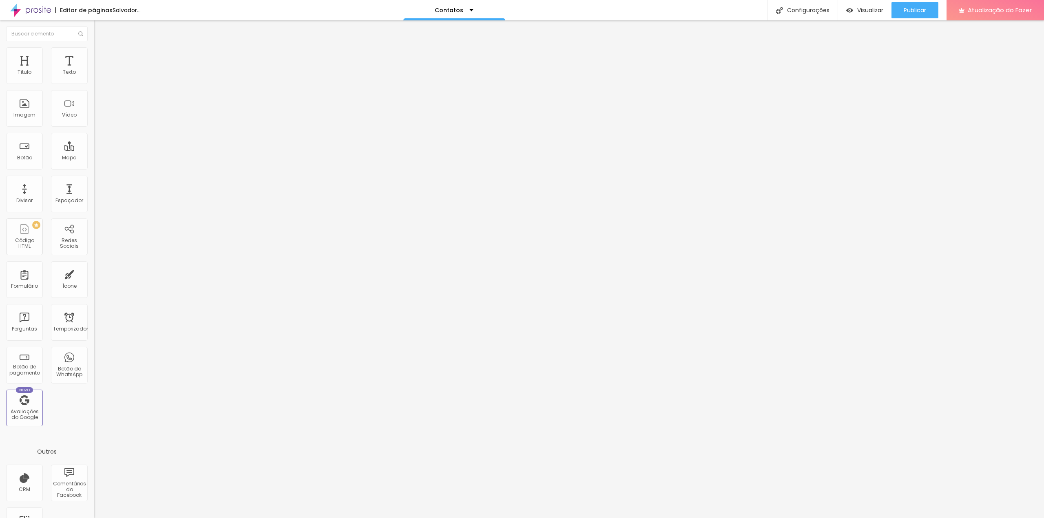
click at [669, 518] on div at bounding box center [522, 526] width 1044 height 7
click at [819, 11] on font "Configurações" at bounding box center [808, 10] width 42 height 8
click at [670, 518] on div at bounding box center [522, 526] width 1044 height 7
click at [819, 12] on font "Configurações" at bounding box center [808, 10] width 42 height 8
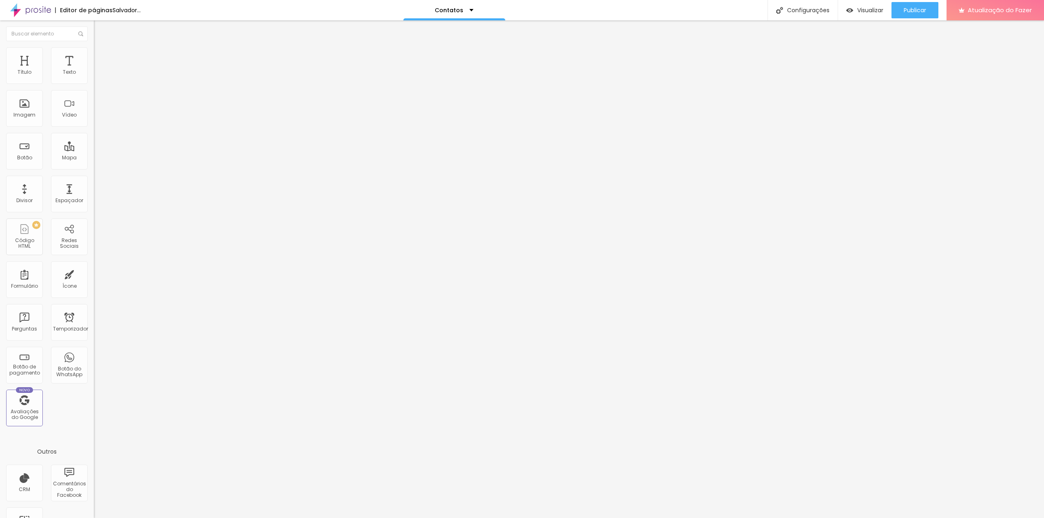
click at [669, 518] on div at bounding box center [522, 526] width 1044 height 7
click at [126, 11] on font "Salvador..." at bounding box center [127, 10] width 28 height 8
click at [719, 518] on div at bounding box center [522, 526] width 1044 height 7
click at [505, 12] on div "Contatos" at bounding box center [454, 10] width 102 height 20
click at [461, 35] on link "Contato" at bounding box center [447, 31] width 27 height 9
